Goal: Information Seeking & Learning: Learn about a topic

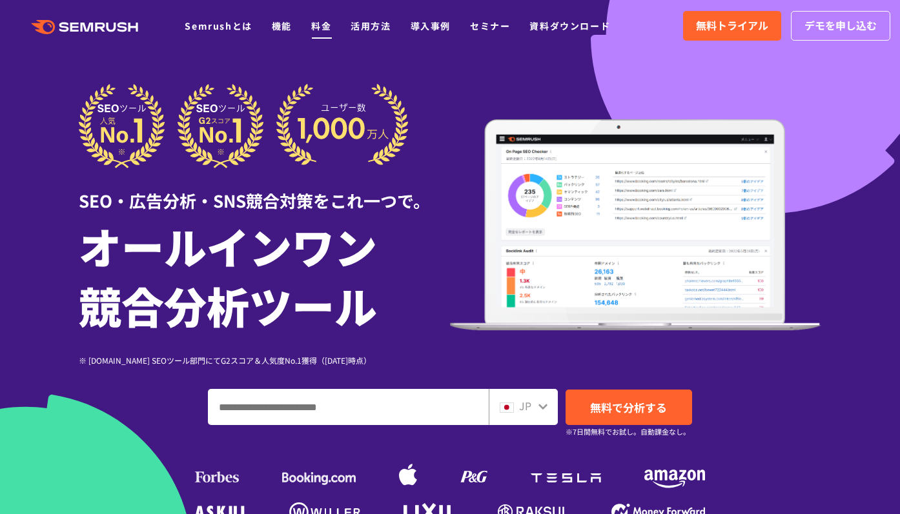
click at [318, 28] on link "料金" at bounding box center [321, 25] width 20 height 13
